Goal: Navigation & Orientation: Find specific page/section

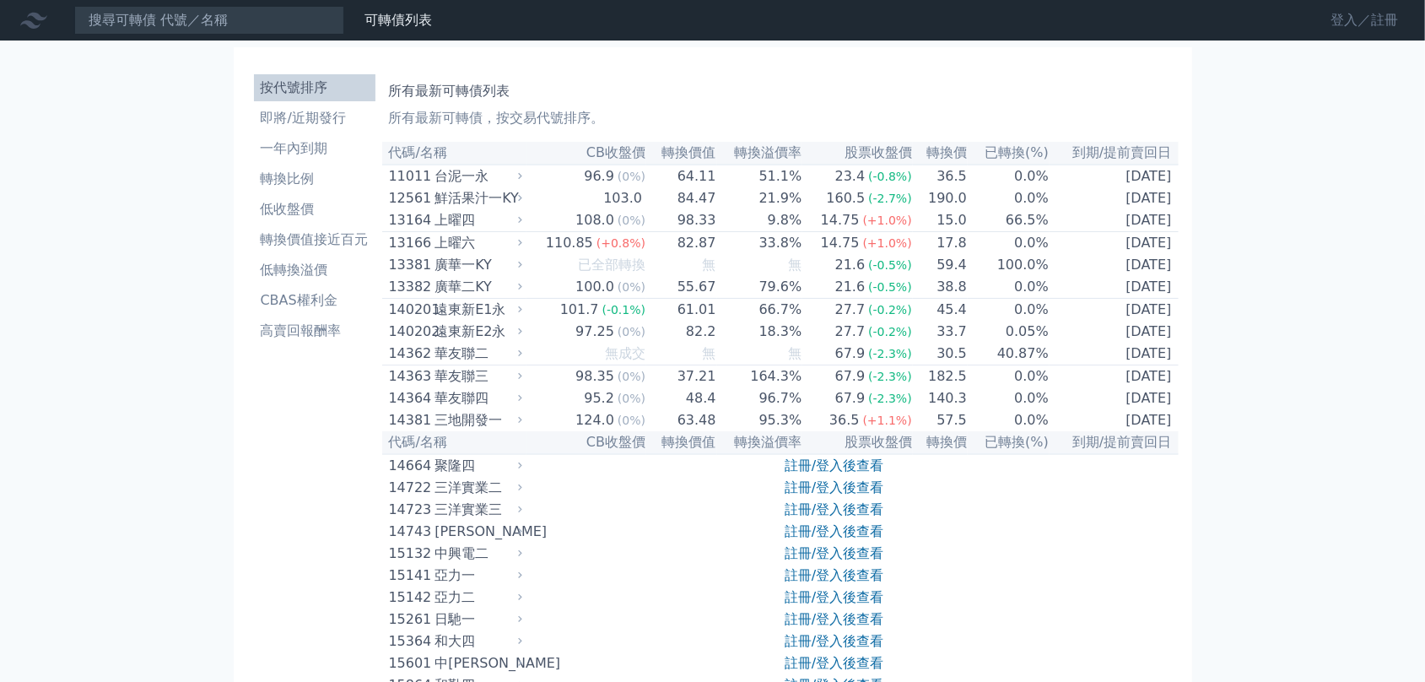
click at [1317, 27] on link "登入／註冊" at bounding box center [1364, 20] width 94 height 27
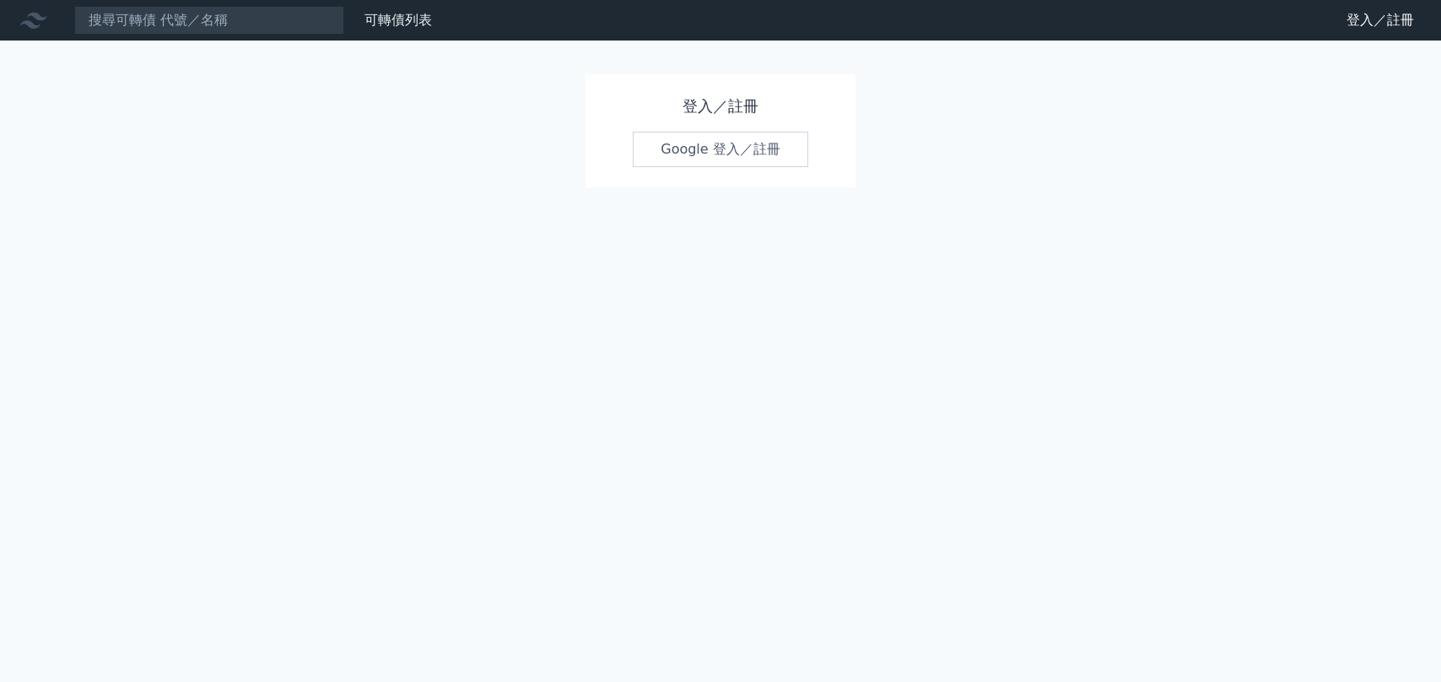
click at [680, 167] on link "Google 登入／註冊" at bounding box center [720, 149] width 175 height 35
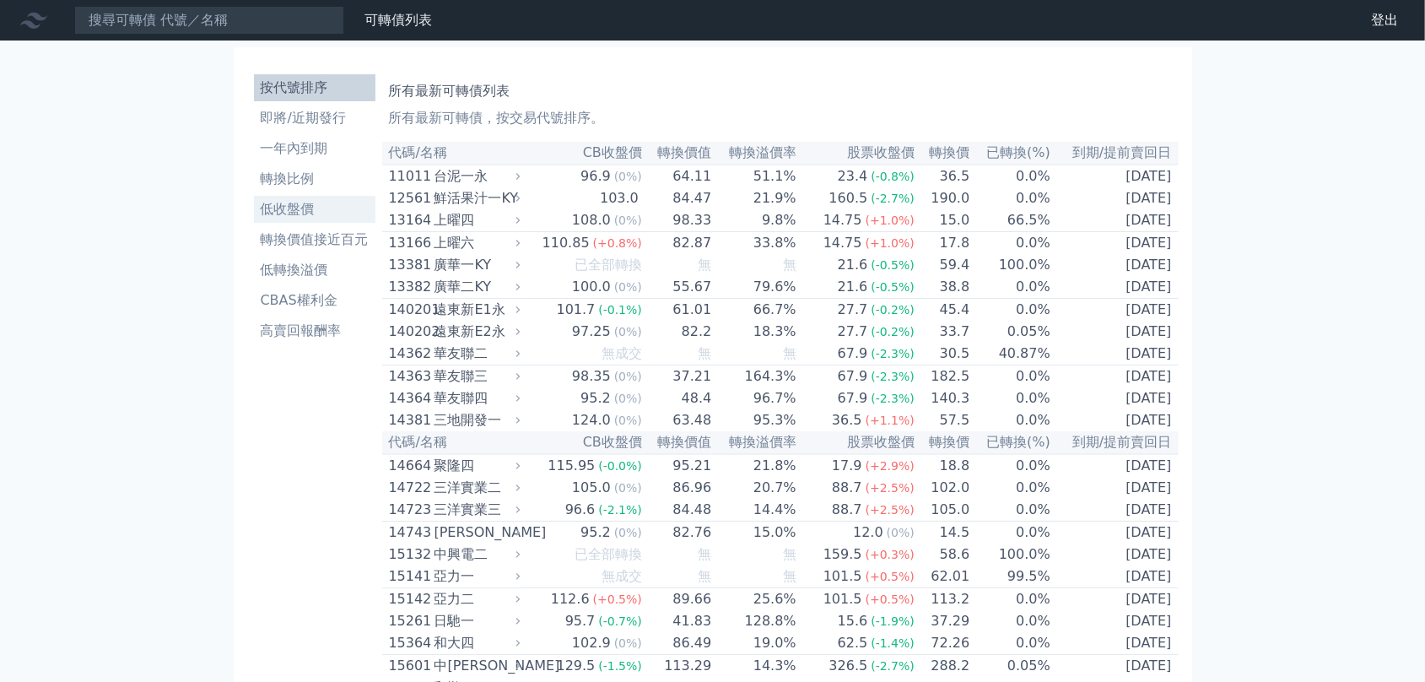
click at [254, 219] on li "低收盤價" at bounding box center [314, 209] width 121 height 20
